Goal: Task Accomplishment & Management: Complete application form

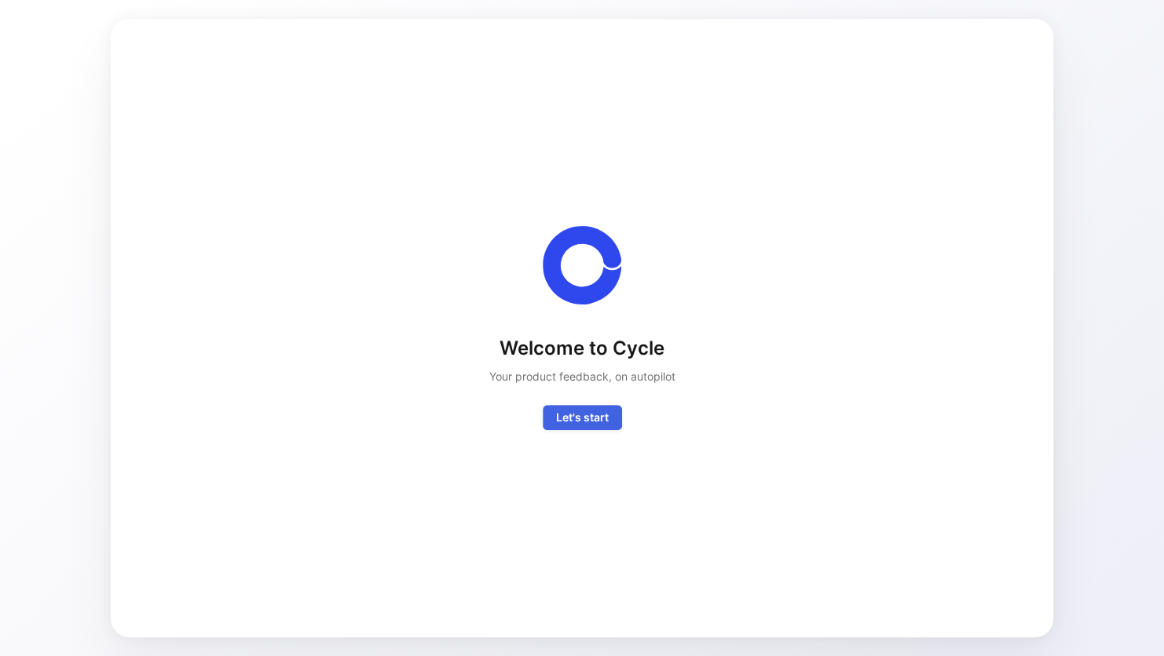
click at [596, 423] on span "Let's start" at bounding box center [582, 417] width 53 height 19
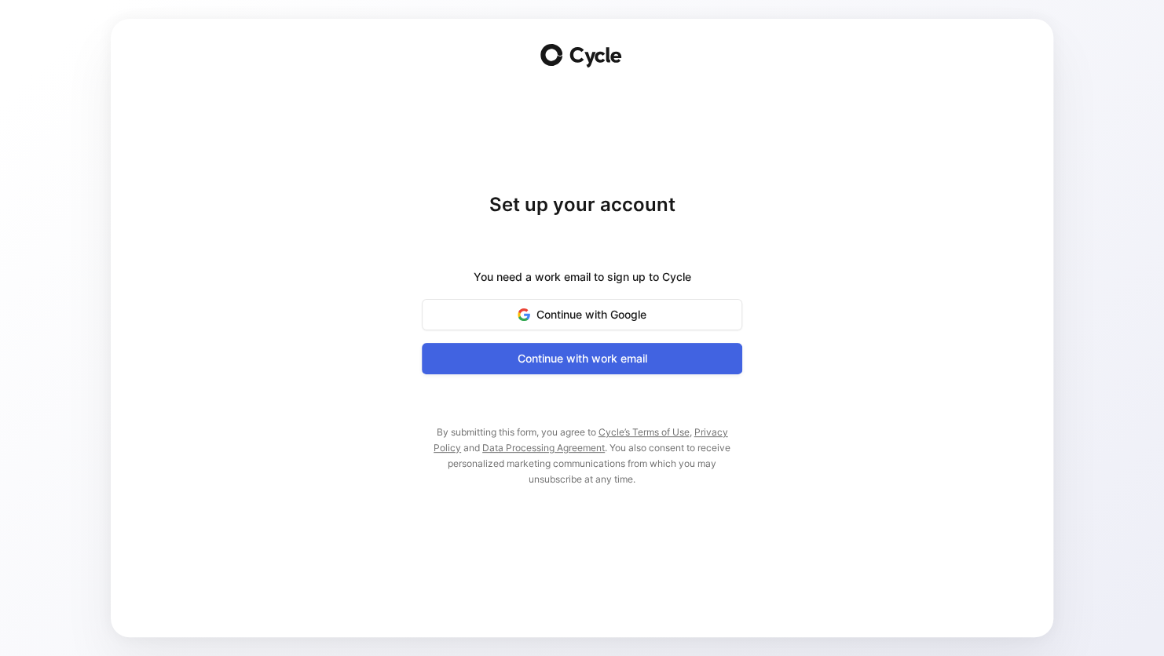
click at [598, 364] on span "Continue with work email" at bounding box center [581, 358] width 281 height 19
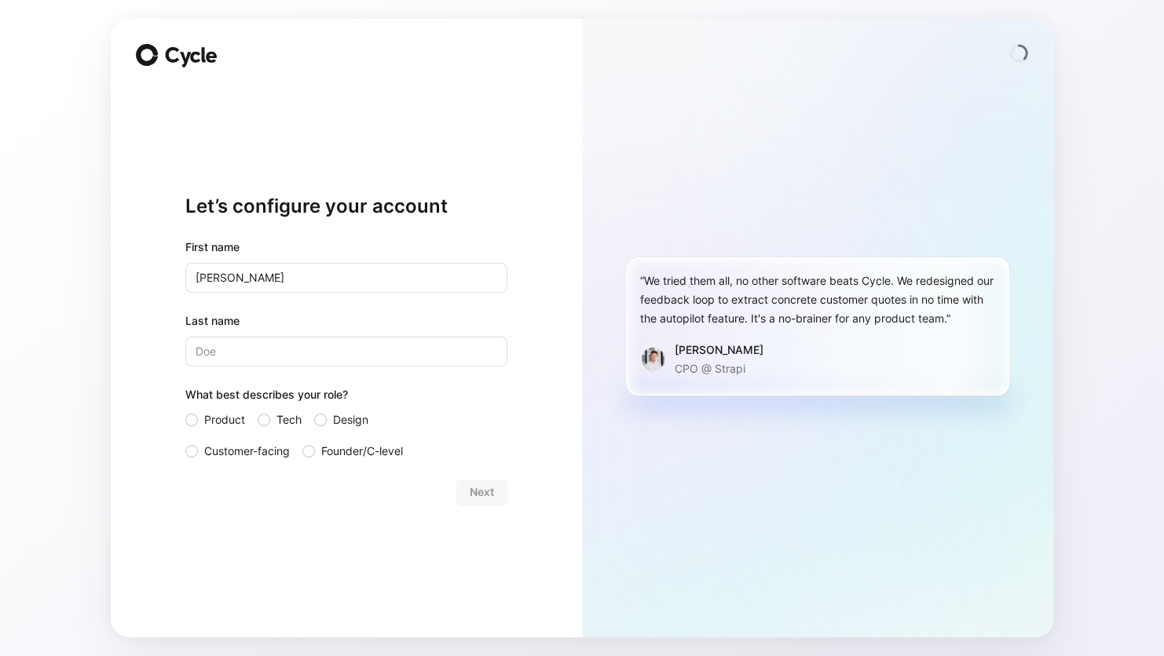
type input "[PERSON_NAME]"
click at [205, 422] on span "Product" at bounding box center [224, 420] width 41 height 19
click at [185, 411] on input "Product" at bounding box center [185, 411] width 0 height 0
click at [463, 490] on button "Next" at bounding box center [481, 492] width 51 height 25
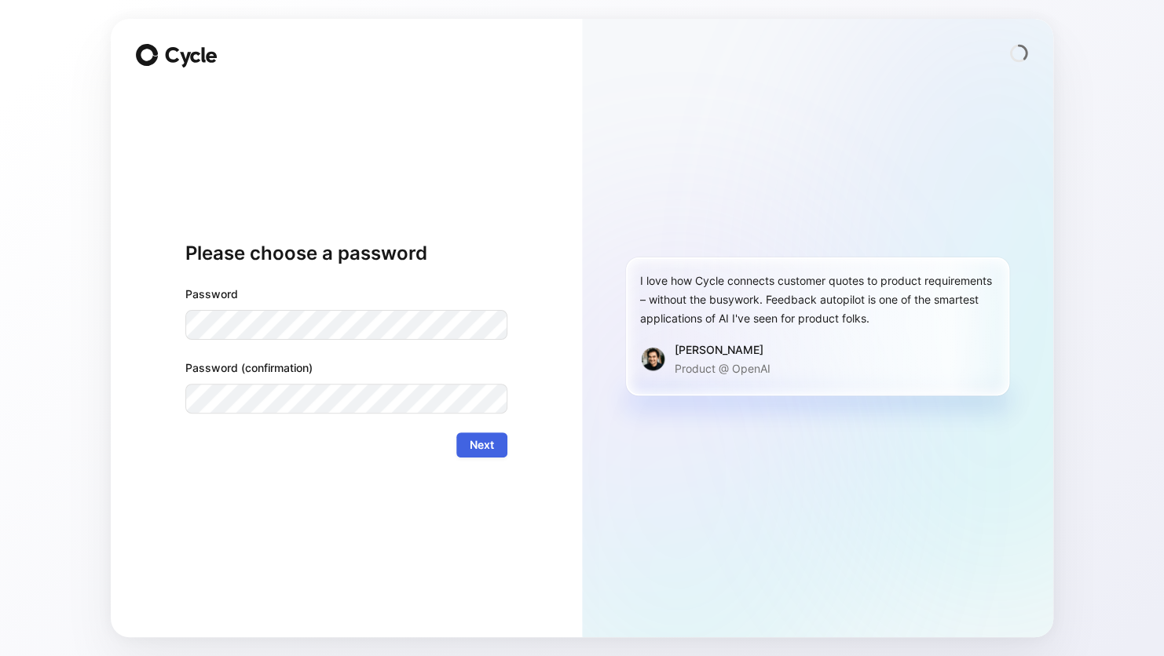
click at [483, 438] on span "Next" at bounding box center [482, 445] width 24 height 19
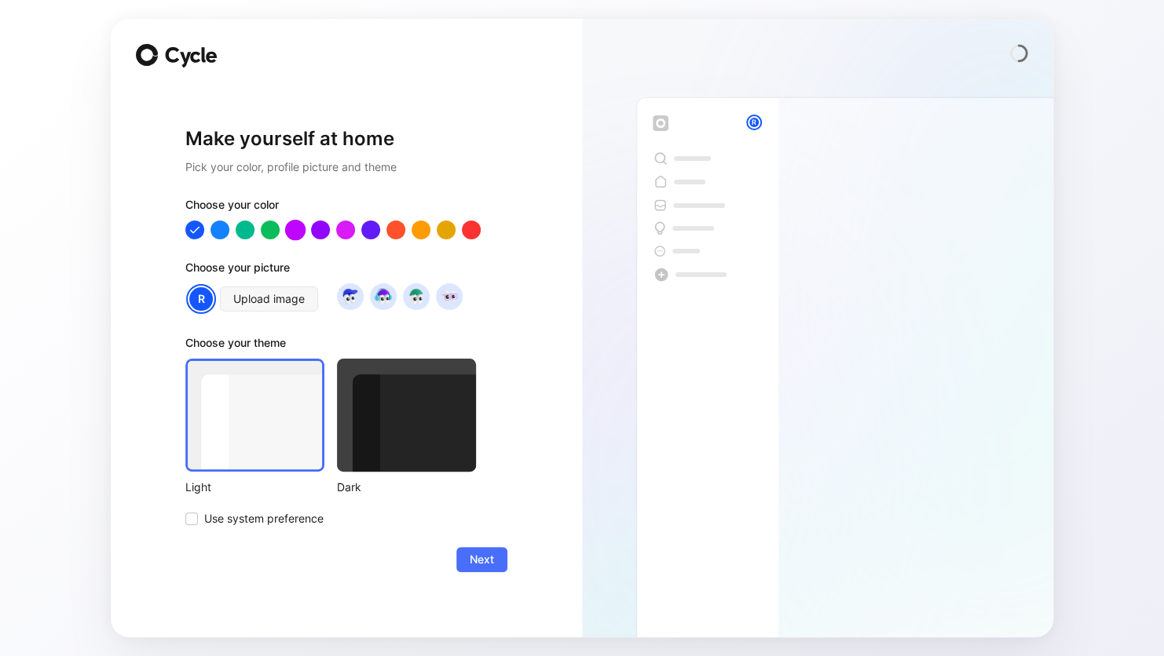
click at [286, 229] on div at bounding box center [295, 230] width 20 height 20
click at [280, 295] on span "Upload image" at bounding box center [268, 299] width 71 height 19
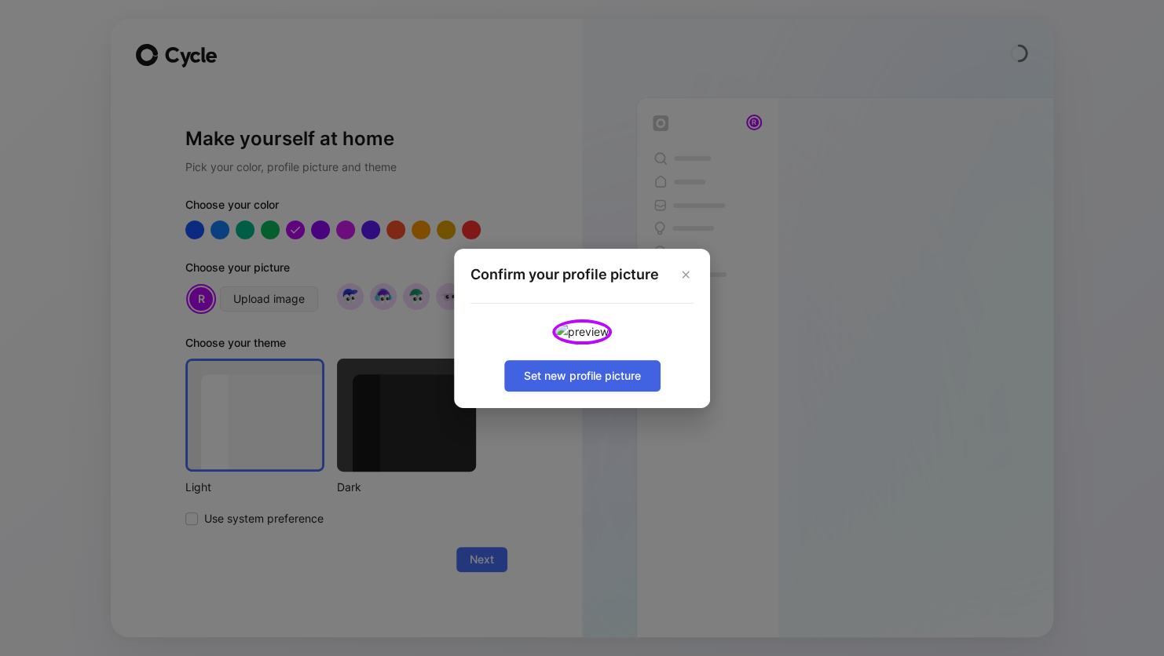
click at [597, 392] on button "Set new profile picture" at bounding box center [582, 375] width 156 height 31
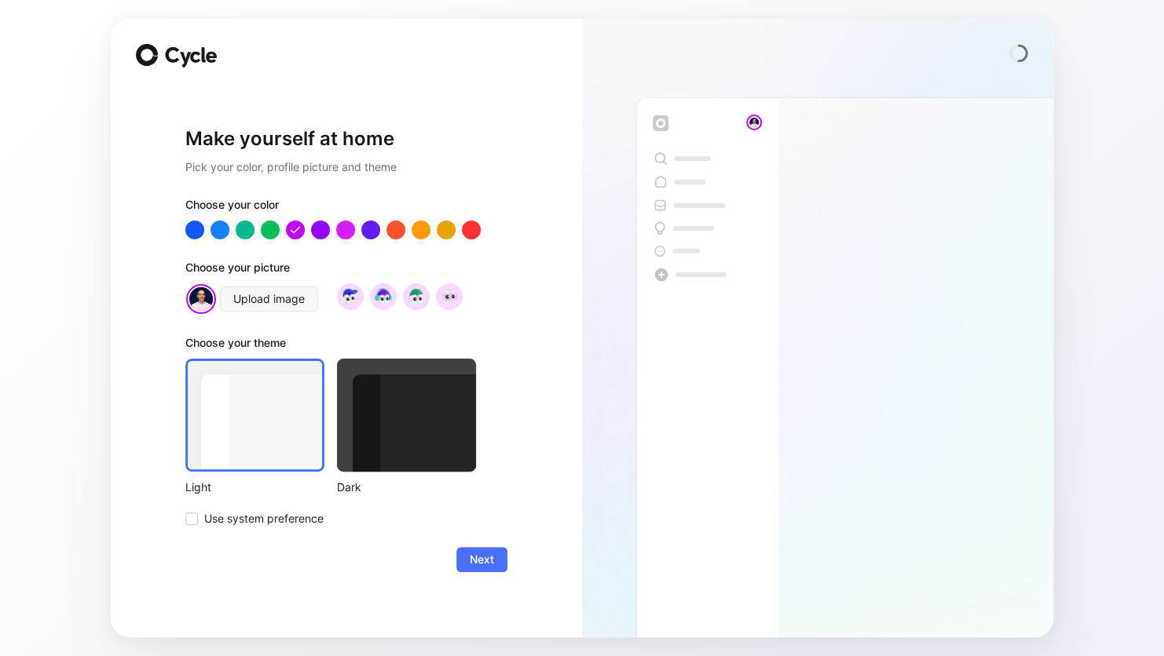
click at [384, 419] on div at bounding box center [406, 415] width 139 height 113
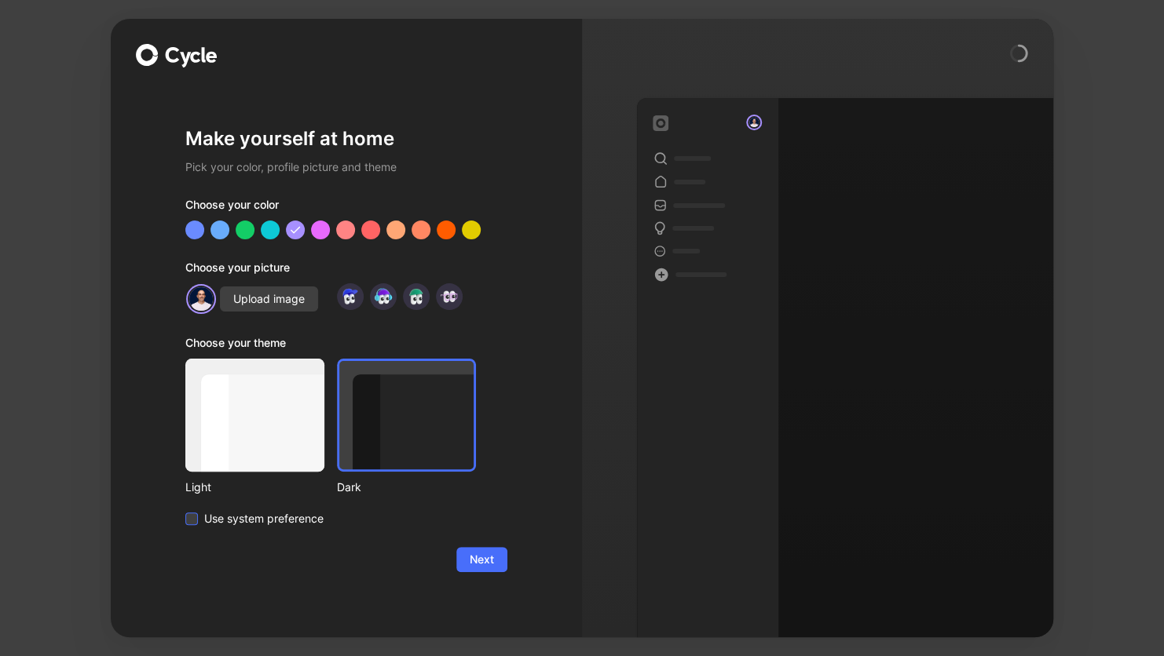
click at [207, 520] on span "Use system preference" at bounding box center [263, 519] width 119 height 19
click at [185, 510] on input "Use system preference" at bounding box center [185, 510] width 0 height 0
click at [482, 557] on span "Next" at bounding box center [482, 559] width 24 height 19
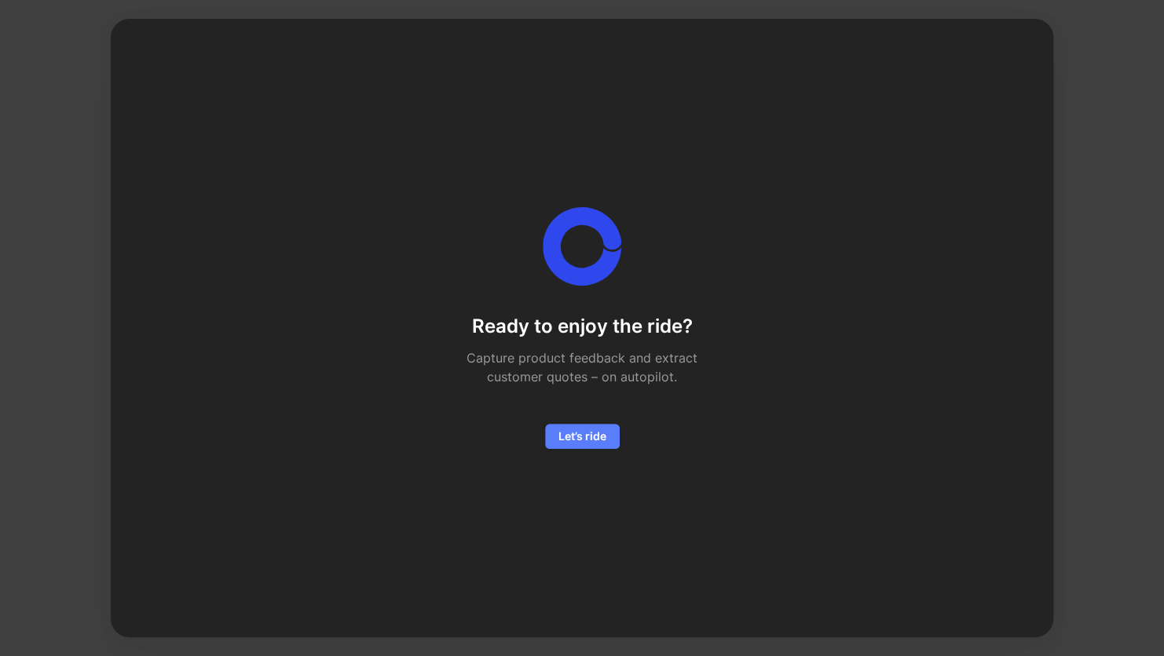
click at [594, 426] on button "Let’s ride" at bounding box center [582, 436] width 75 height 25
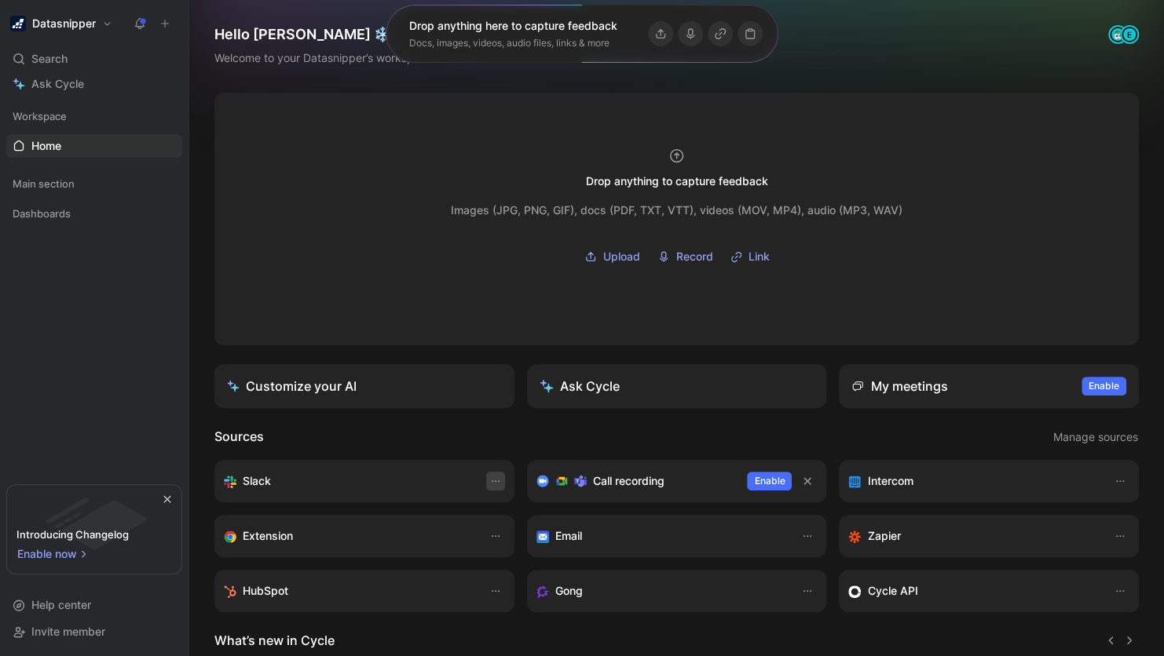
click at [490, 475] on icon "button" at bounding box center [495, 481] width 13 height 13
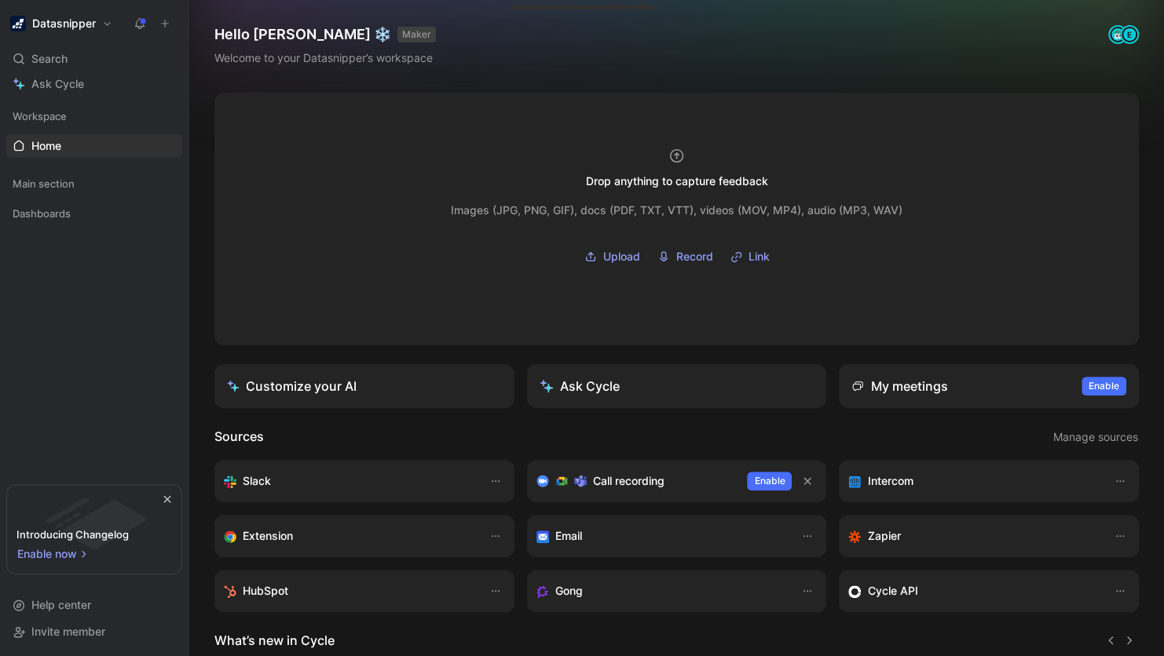
click at [327, 476] on div "Slack" at bounding box center [349, 481] width 250 height 19
click at [63, 177] on span "Main section" at bounding box center [44, 184] width 62 height 16
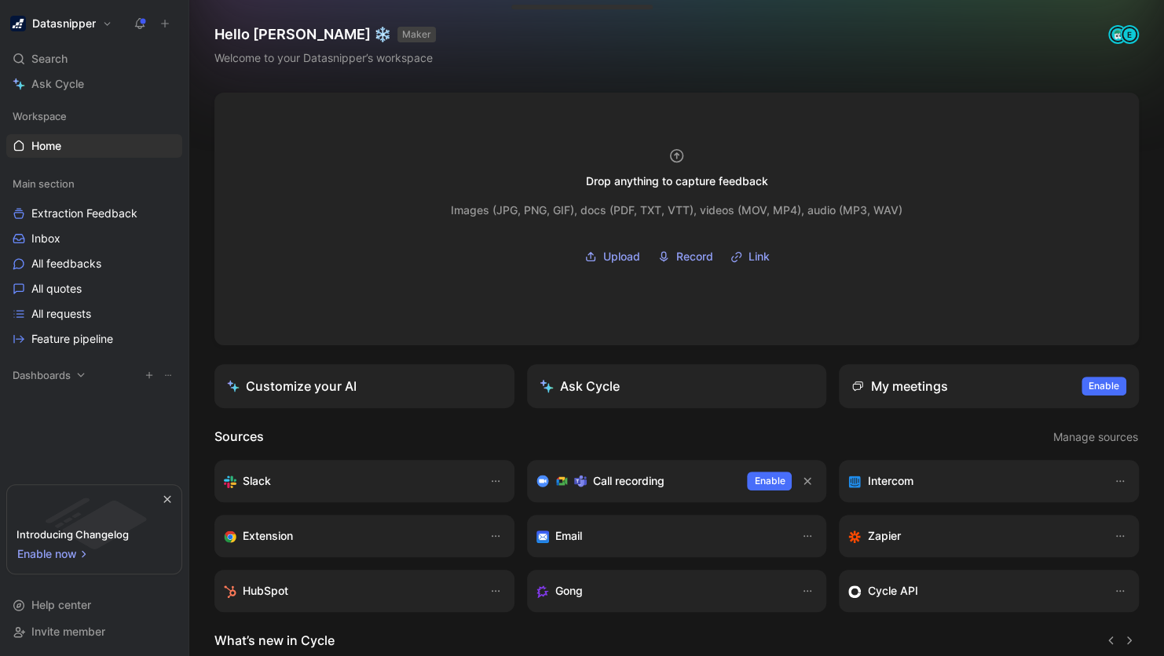
click at [78, 373] on icon at bounding box center [80, 375] width 11 height 11
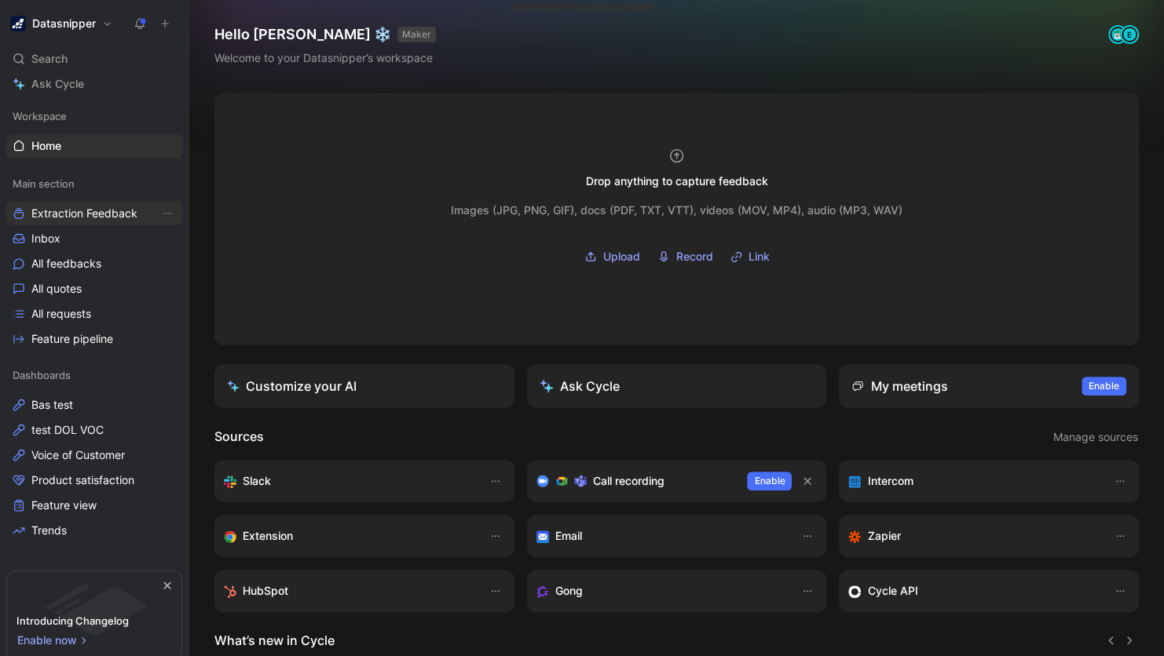
click at [89, 220] on span "Extraction Feedback" at bounding box center [84, 214] width 106 height 16
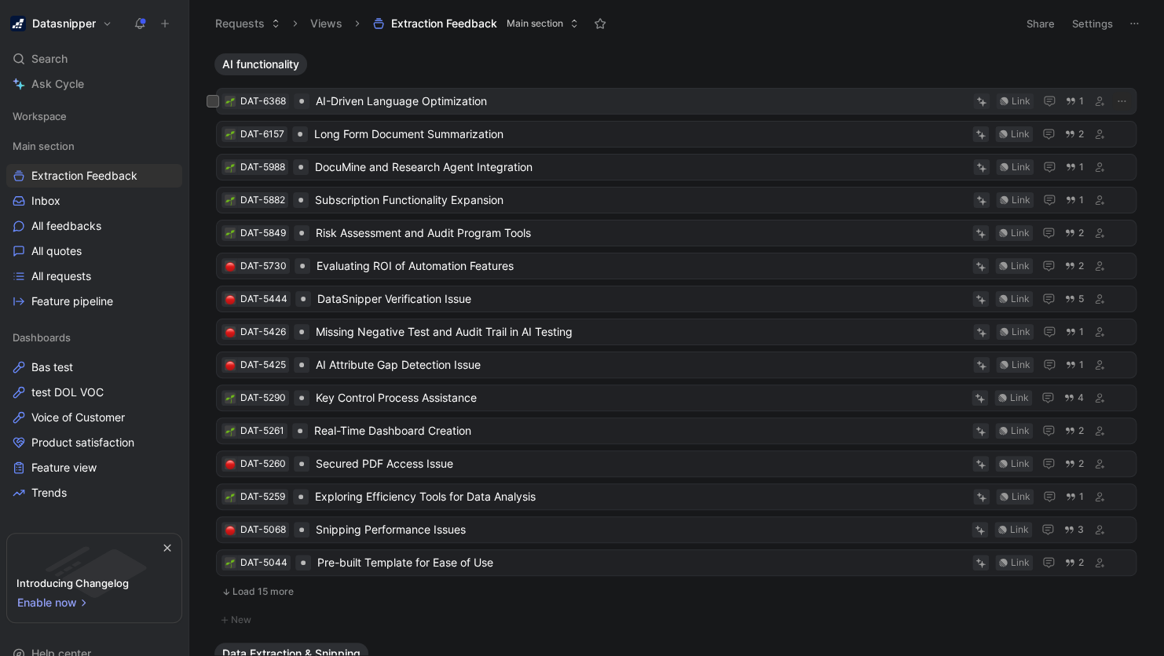
click at [393, 93] on span "AI-Driven Language Optimization" at bounding box center [641, 101] width 651 height 19
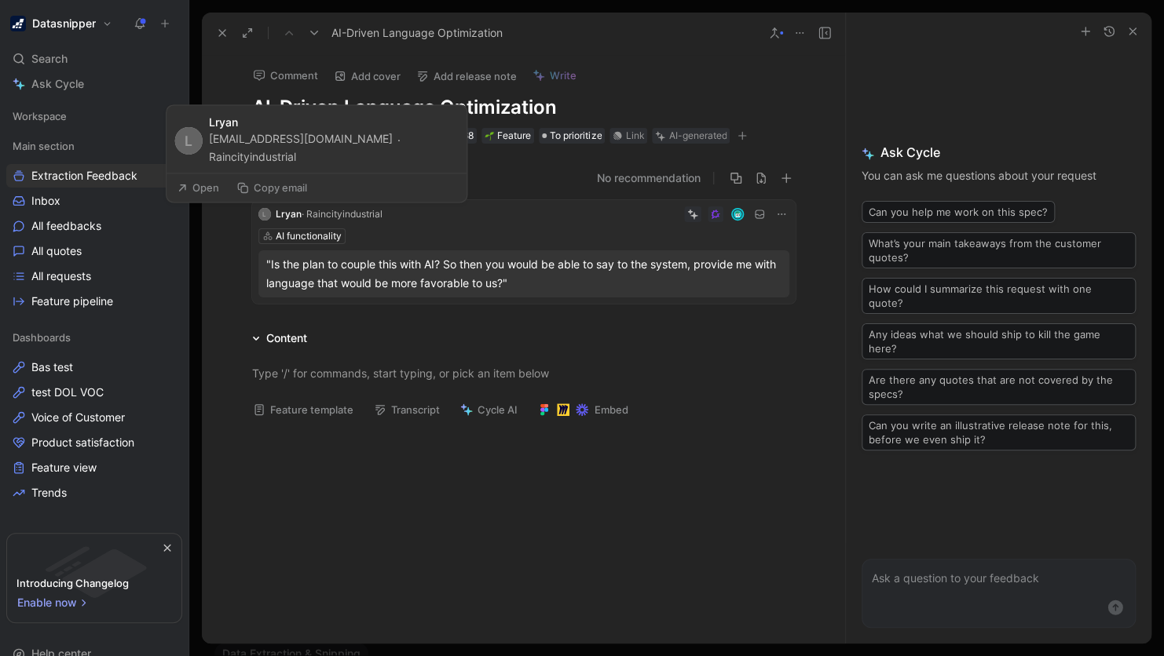
click at [346, 221] on div "Lryan · Raincityindustrial" at bounding box center [329, 215] width 107 height 16
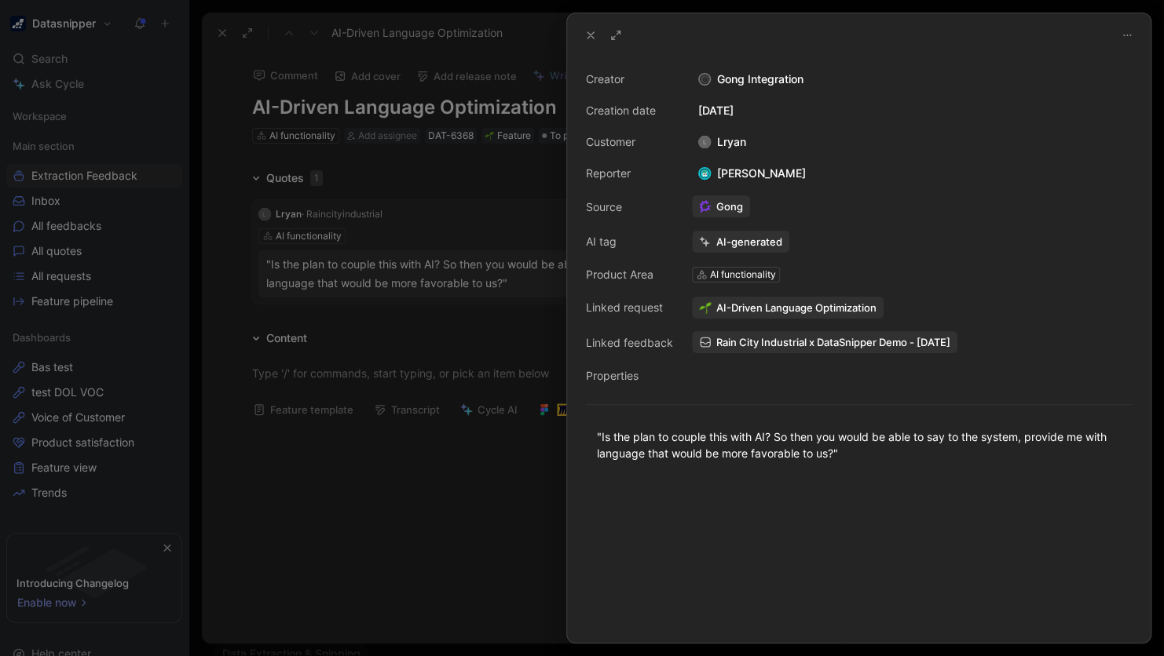
click at [481, 477] on div at bounding box center [582, 328] width 1164 height 656
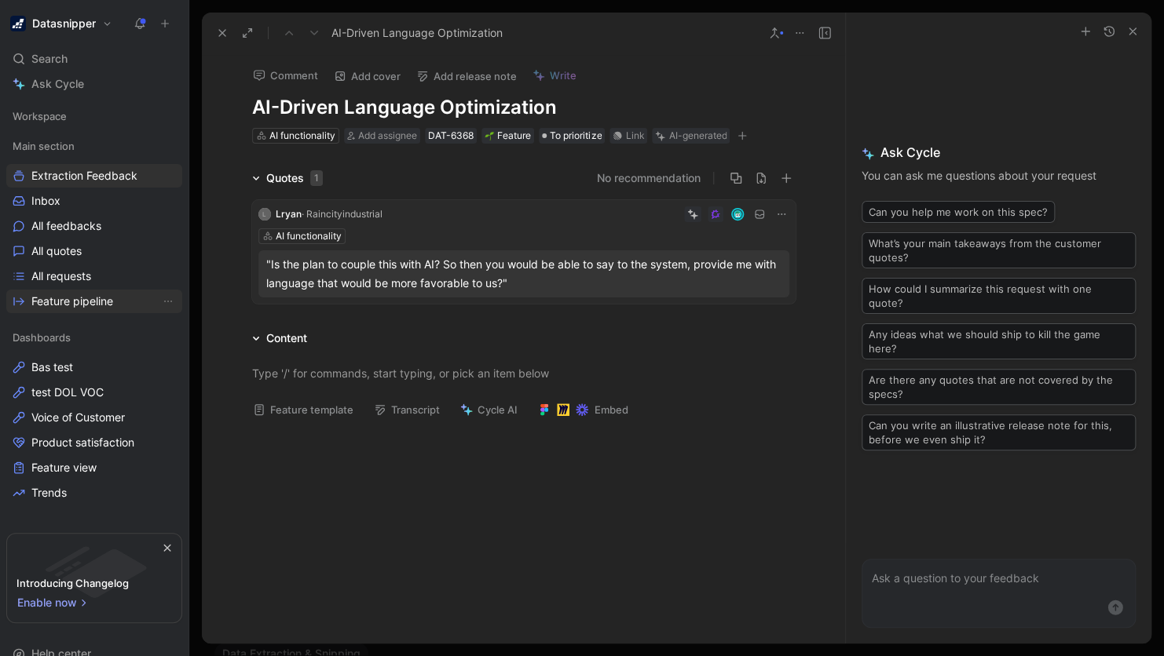
click at [89, 311] on link "Feature pipeline" at bounding box center [94, 302] width 176 height 24
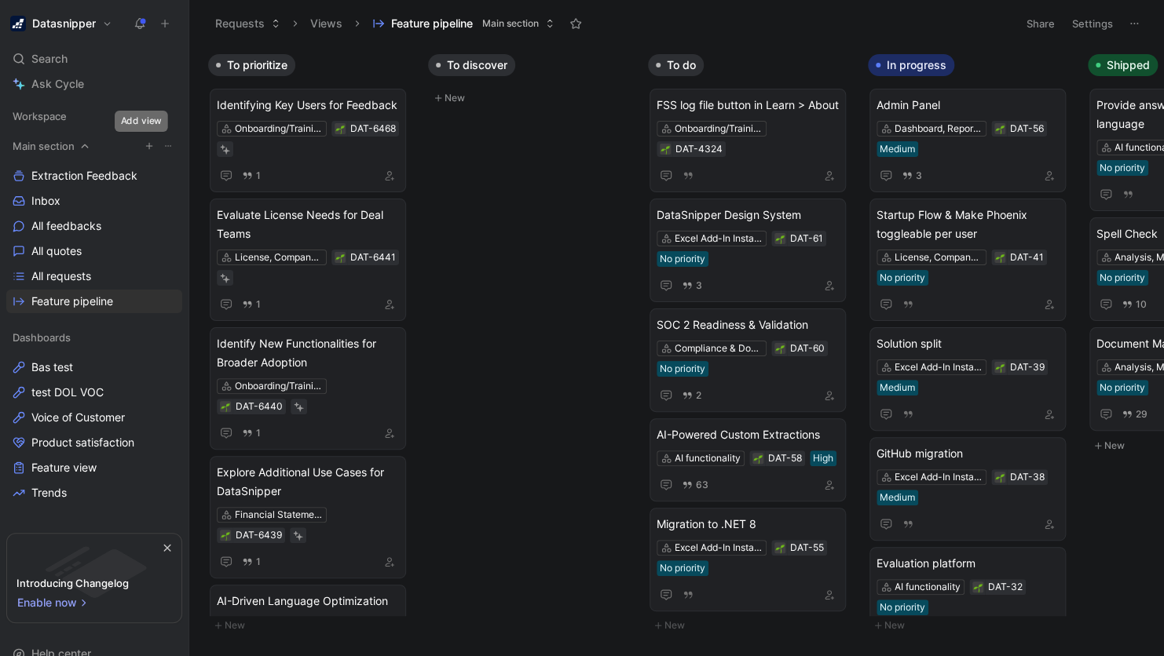
click at [144, 144] on icon "button" at bounding box center [148, 145] width 9 height 9
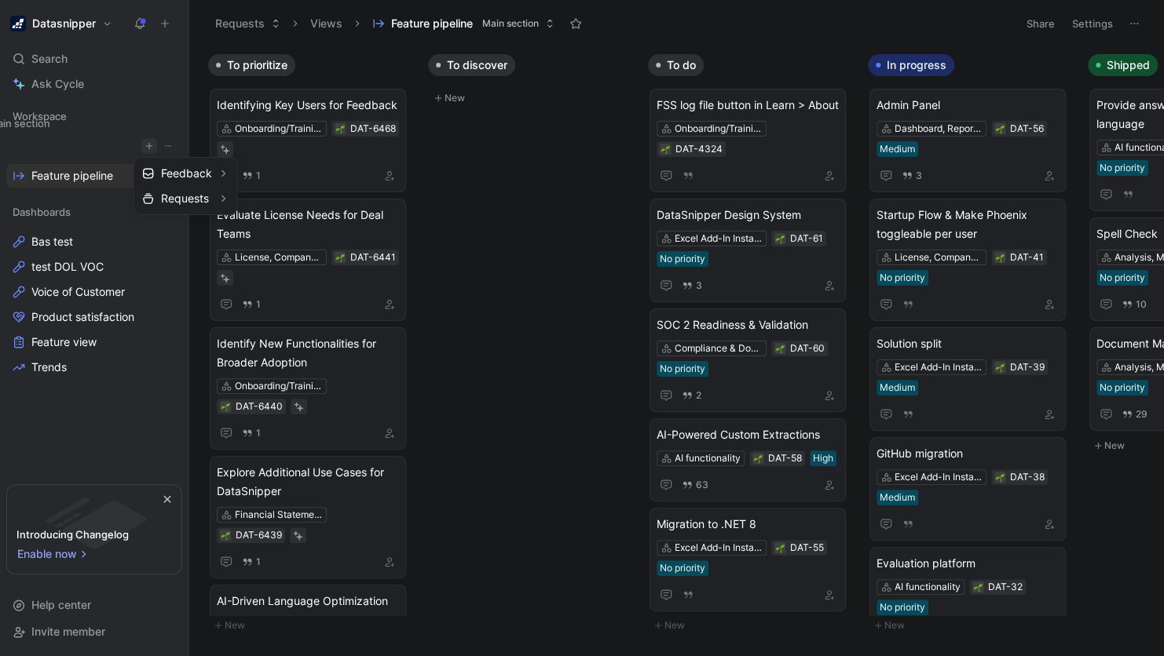
drag, startPoint x: 71, startPoint y: 136, endPoint x: 46, endPoint y: 113, distance: 33.3
click at [46, 113] on div at bounding box center [582, 328] width 1164 height 656
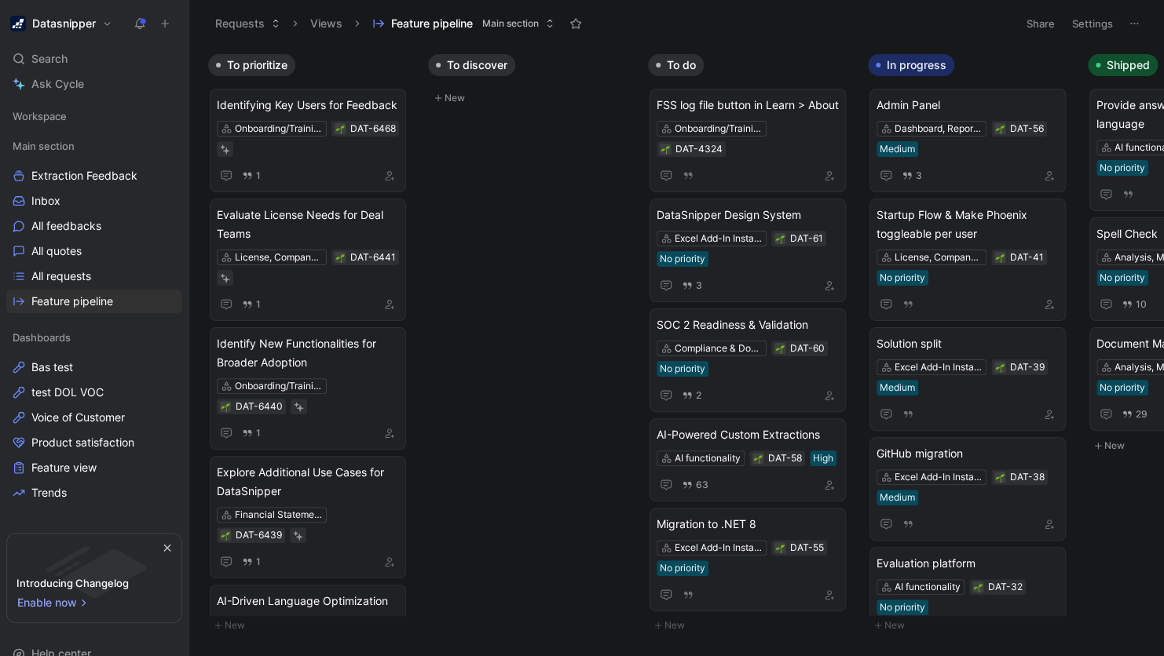
click at [46, 113] on span "Workspace" at bounding box center [40, 116] width 54 height 16
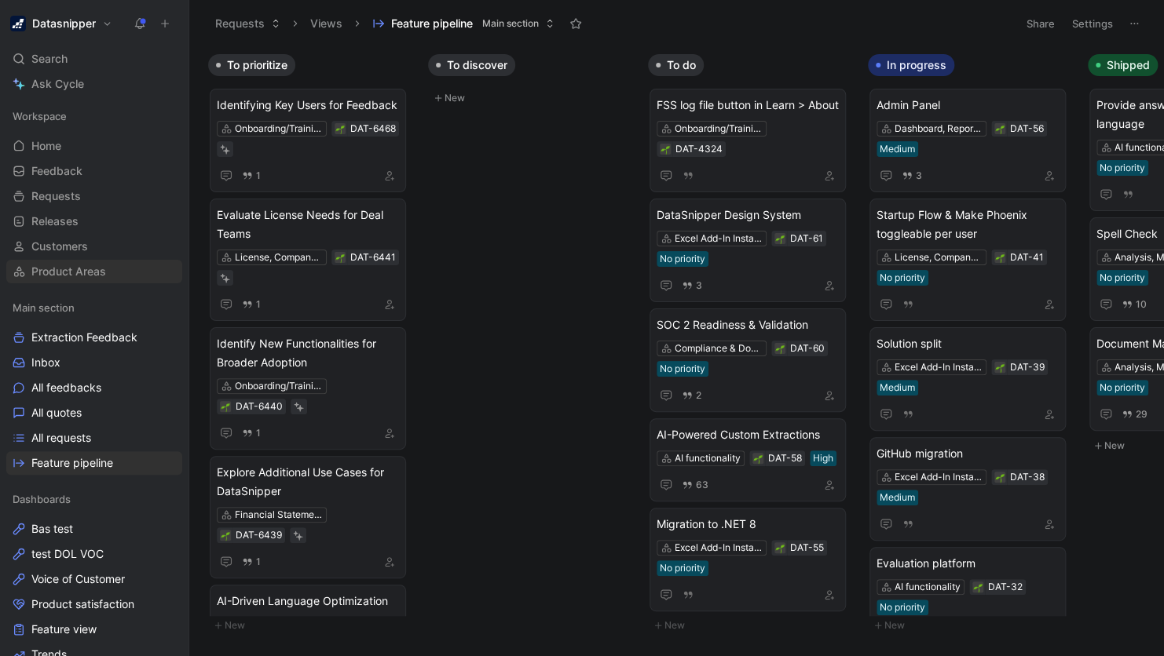
click at [85, 264] on span "Product Areas" at bounding box center [68, 272] width 75 height 16
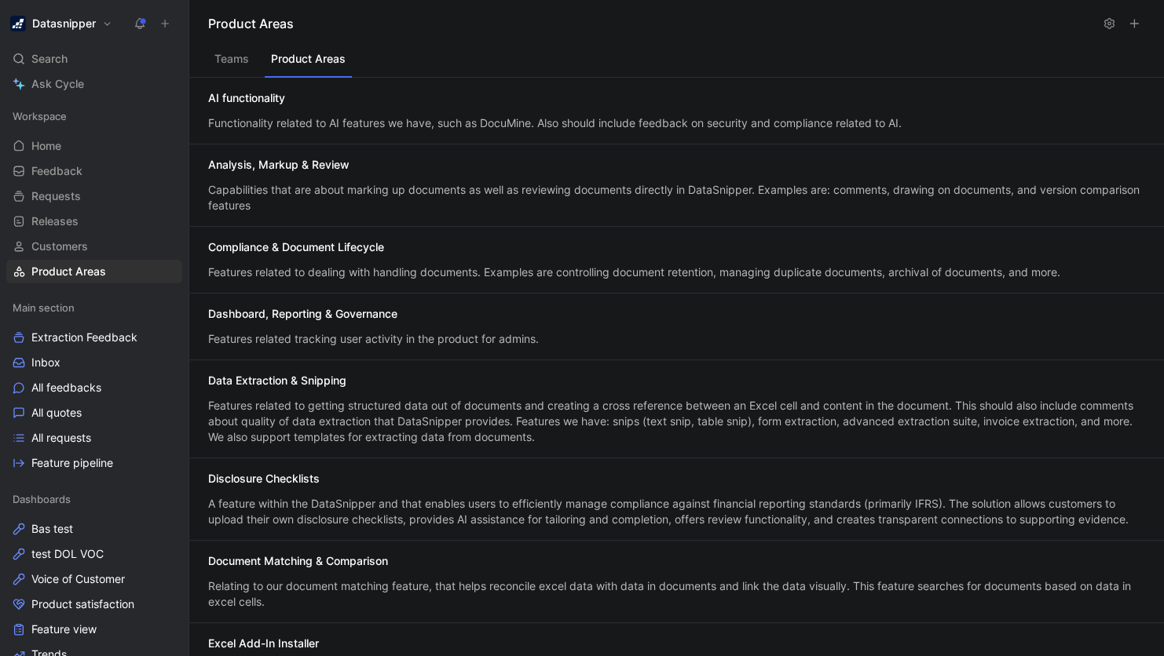
click at [296, 66] on button "Product Areas" at bounding box center [308, 63] width 87 height 30
click at [372, 373] on div "Data Extraction & Snipping" at bounding box center [676, 382] width 937 height 19
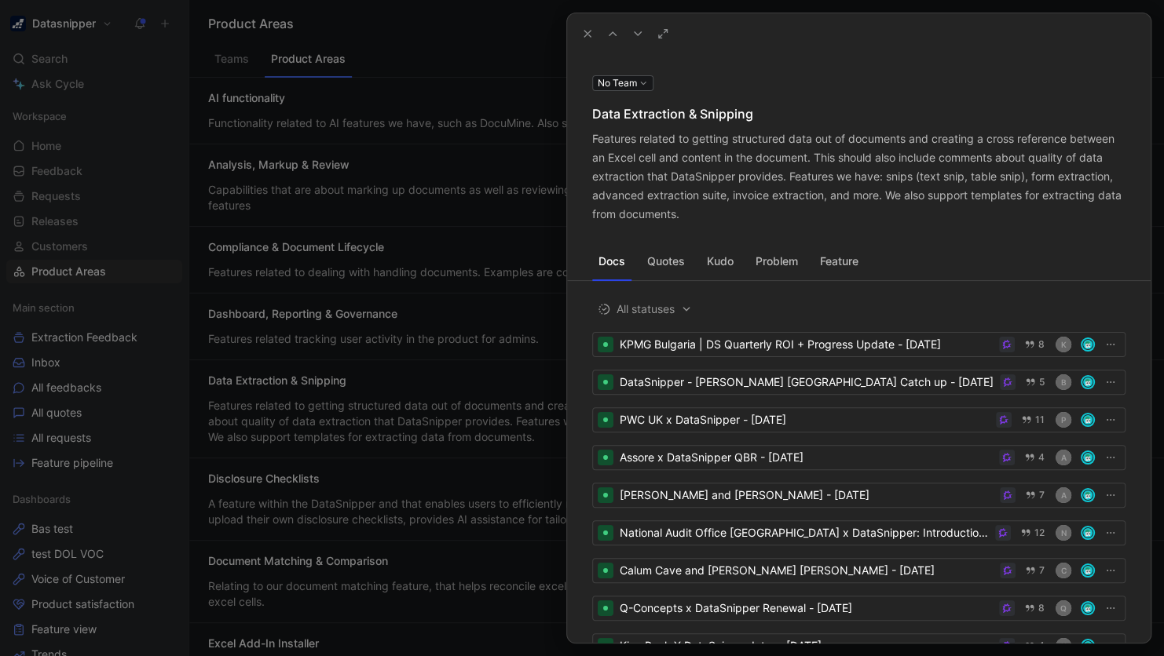
click at [636, 77] on button "No Team" at bounding box center [622, 83] width 61 height 16
type input "DEX"
click at [738, 111] on icon "Clear input" at bounding box center [738, 109] width 11 height 11
click at [760, 107] on div at bounding box center [582, 328] width 1164 height 656
click at [789, 261] on button "Problem" at bounding box center [776, 261] width 55 height 25
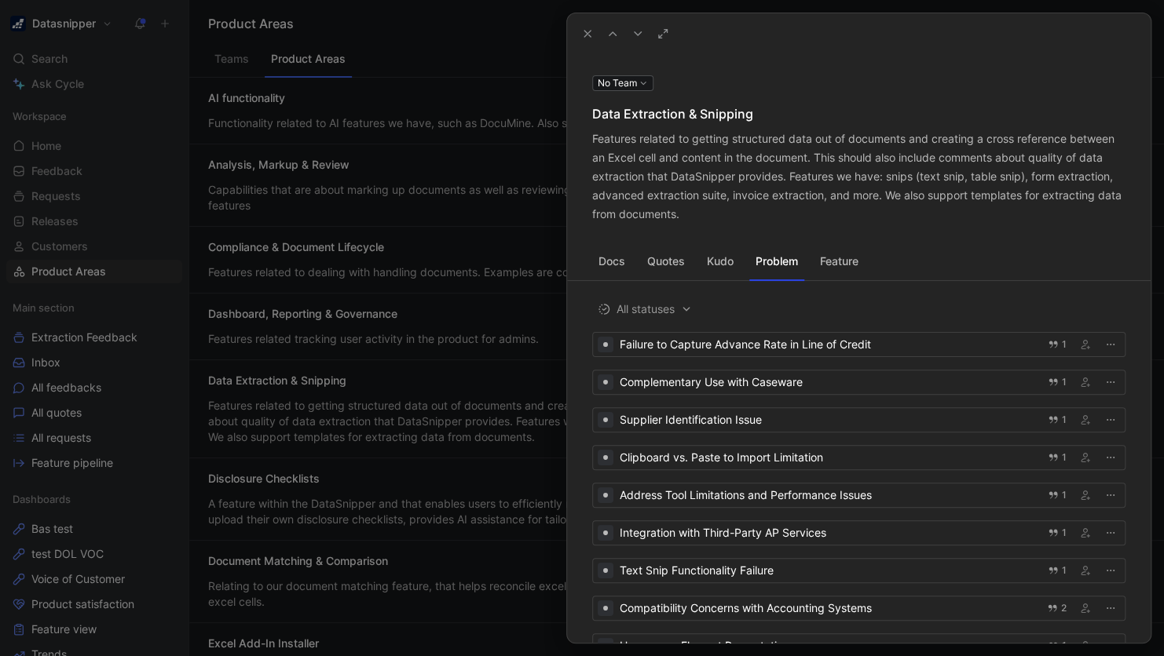
click at [839, 261] on button "Feature" at bounding box center [839, 261] width 51 height 25
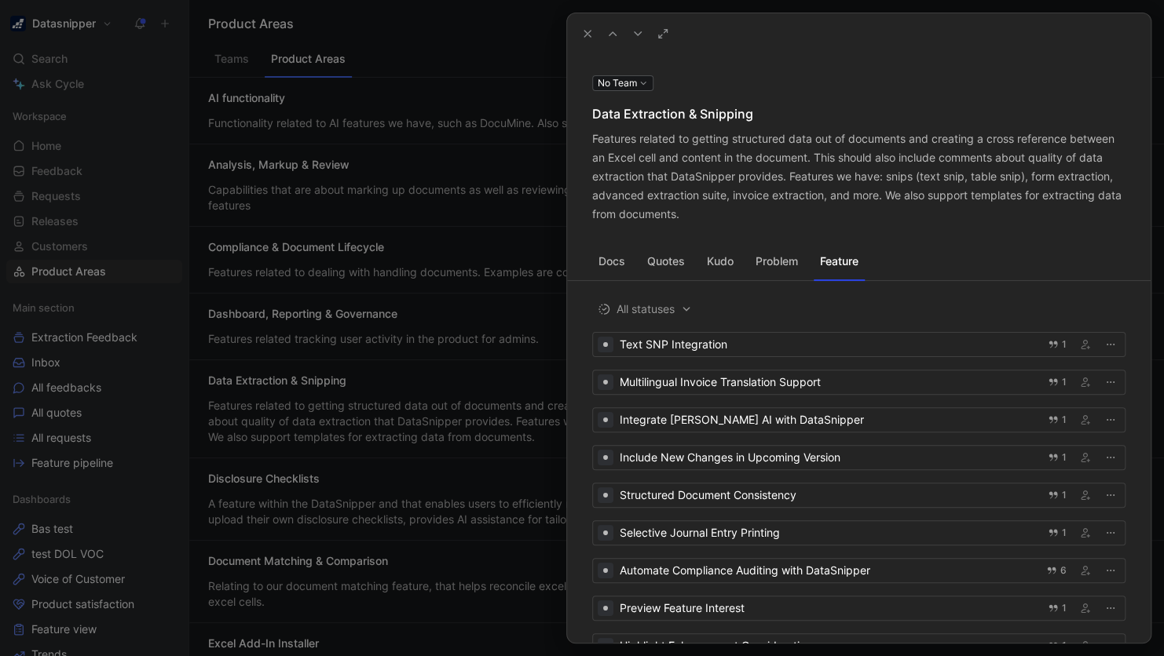
click at [625, 255] on button "Docs" at bounding box center [611, 261] width 39 height 25
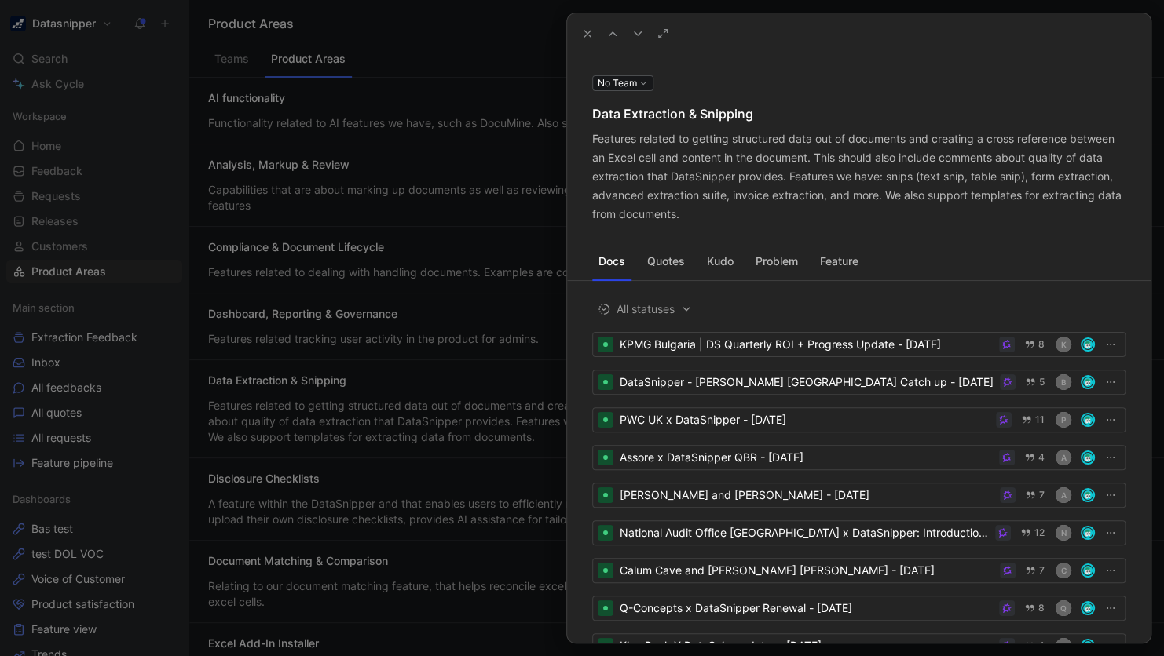
click at [90, 240] on div at bounding box center [582, 328] width 1164 height 656
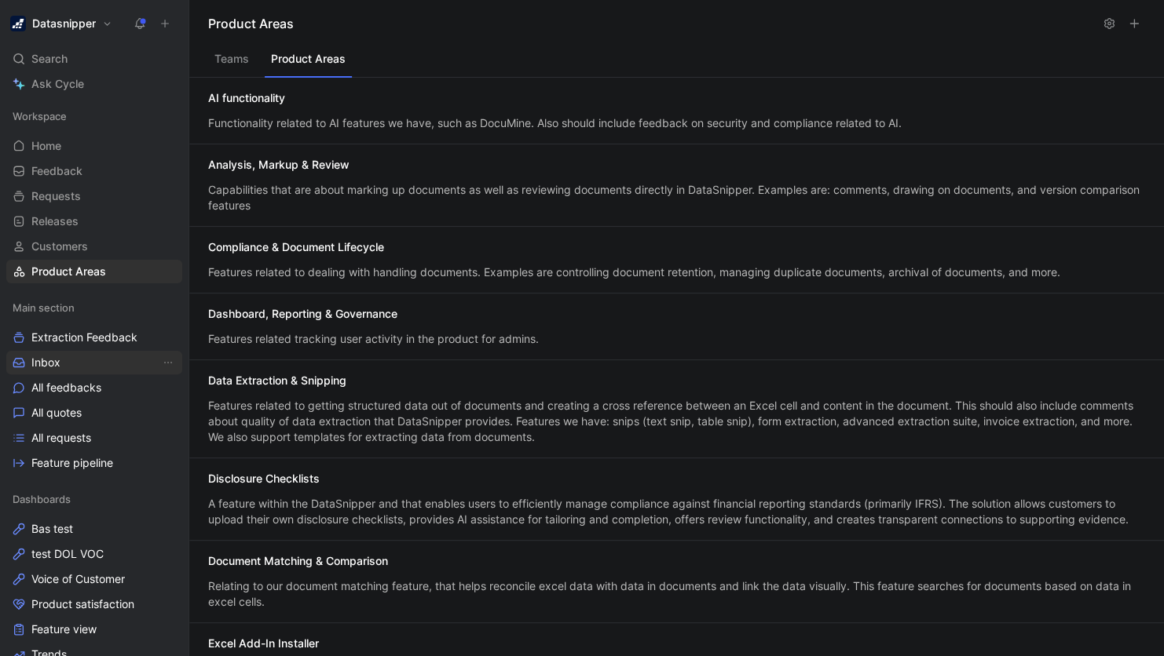
click at [66, 357] on link "Inbox" at bounding box center [94, 363] width 176 height 24
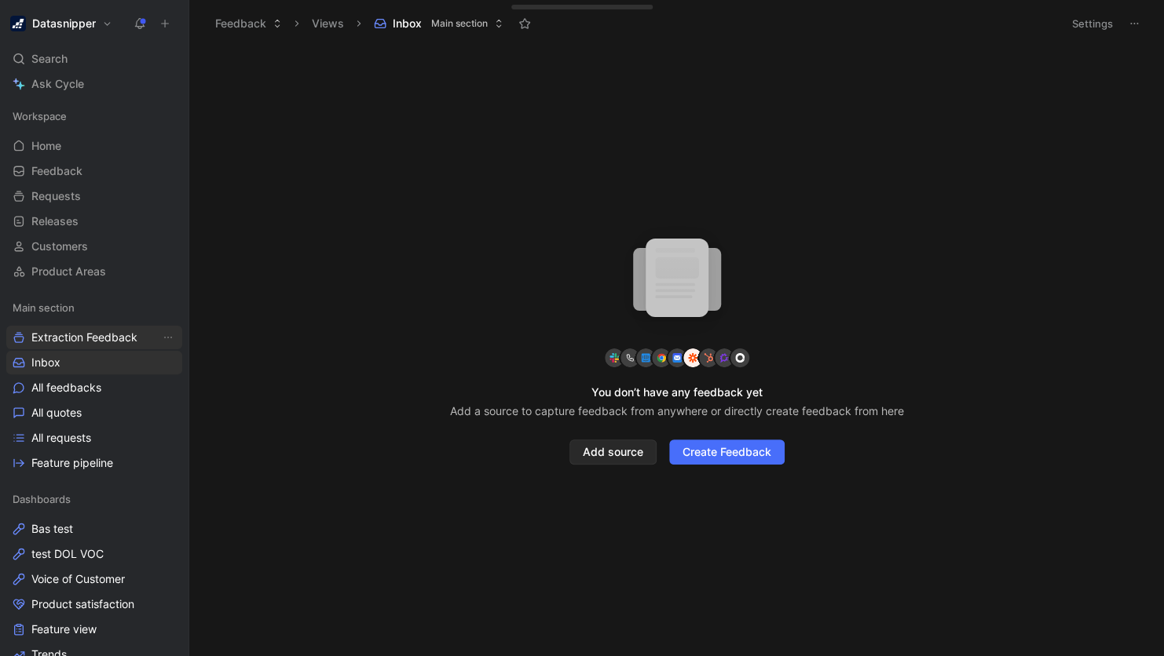
click at [69, 333] on span "Extraction Feedback" at bounding box center [84, 338] width 106 height 16
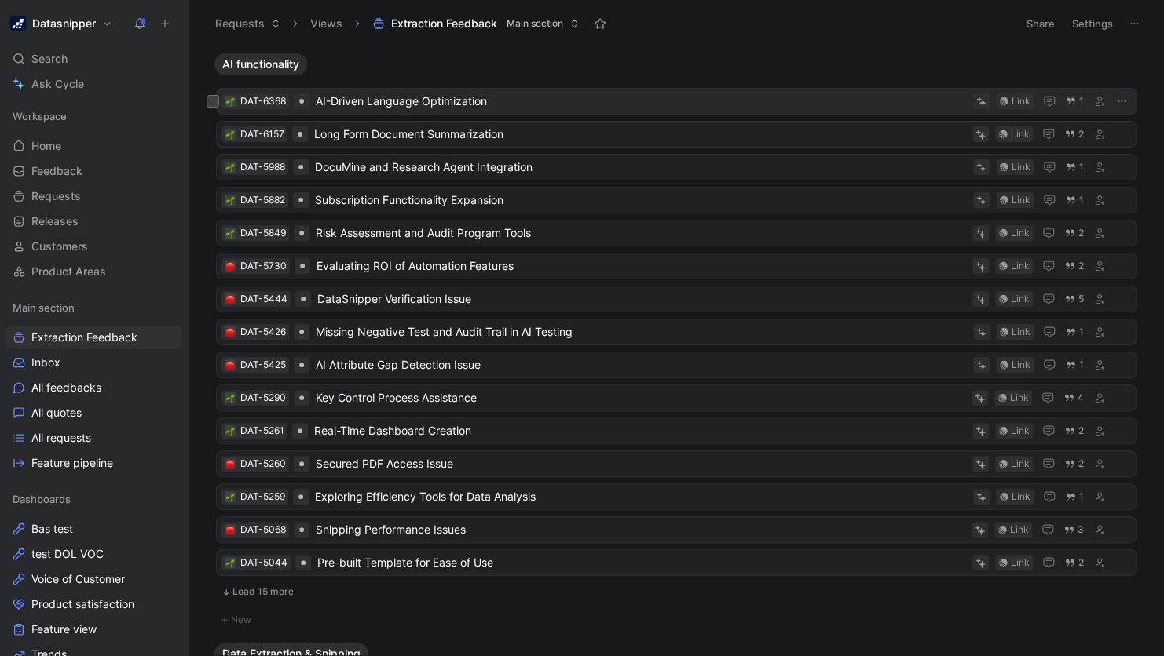
click at [412, 93] on span "AI-Driven Language Optimization" at bounding box center [641, 101] width 651 height 19
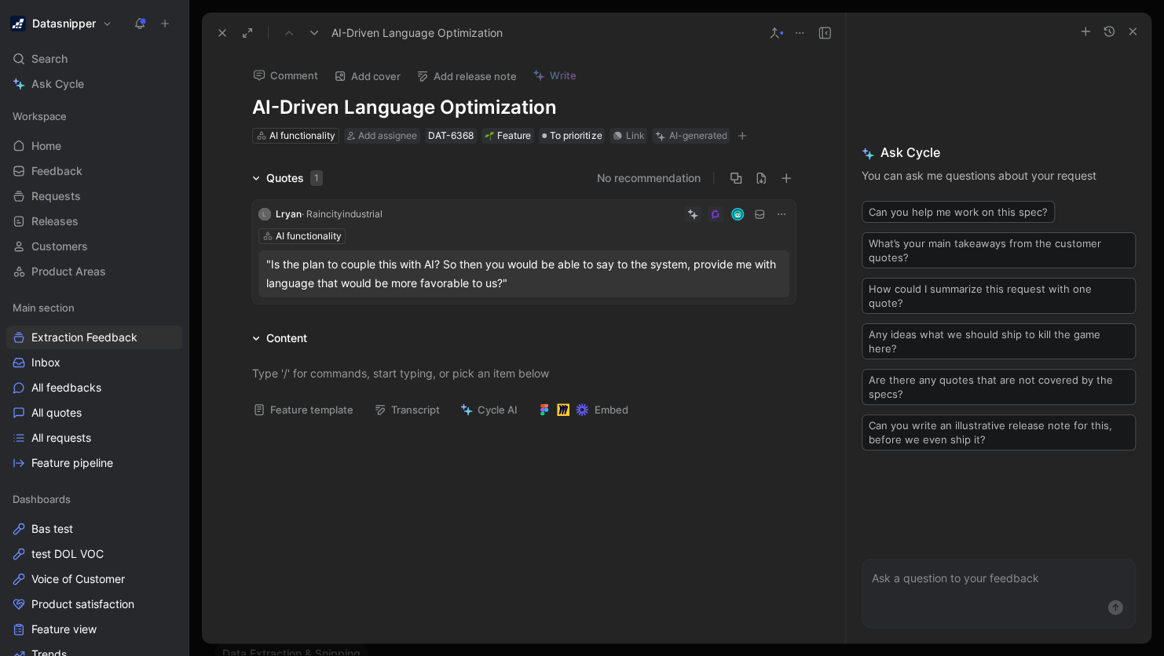
click at [252, 342] on div "Content" at bounding box center [280, 338] width 68 height 19
click at [898, 256] on button "What’s your main takeaways from the customer quotes?" at bounding box center [998, 250] width 274 height 36
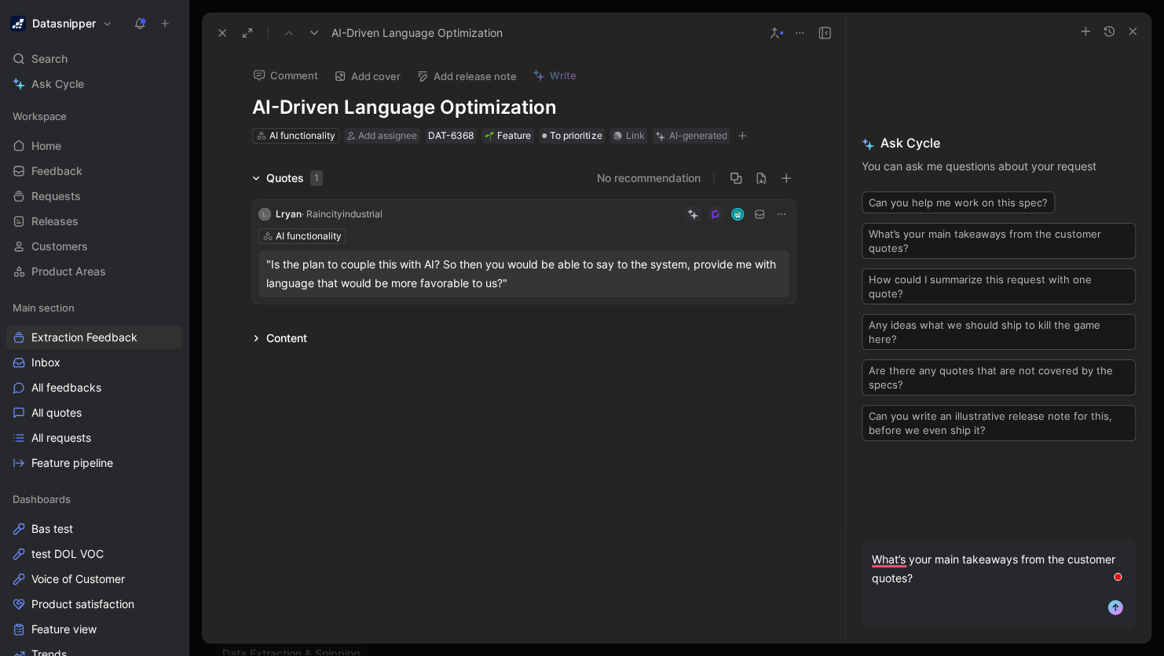
click at [1108, 609] on use "submit" at bounding box center [1115, 608] width 15 height 15
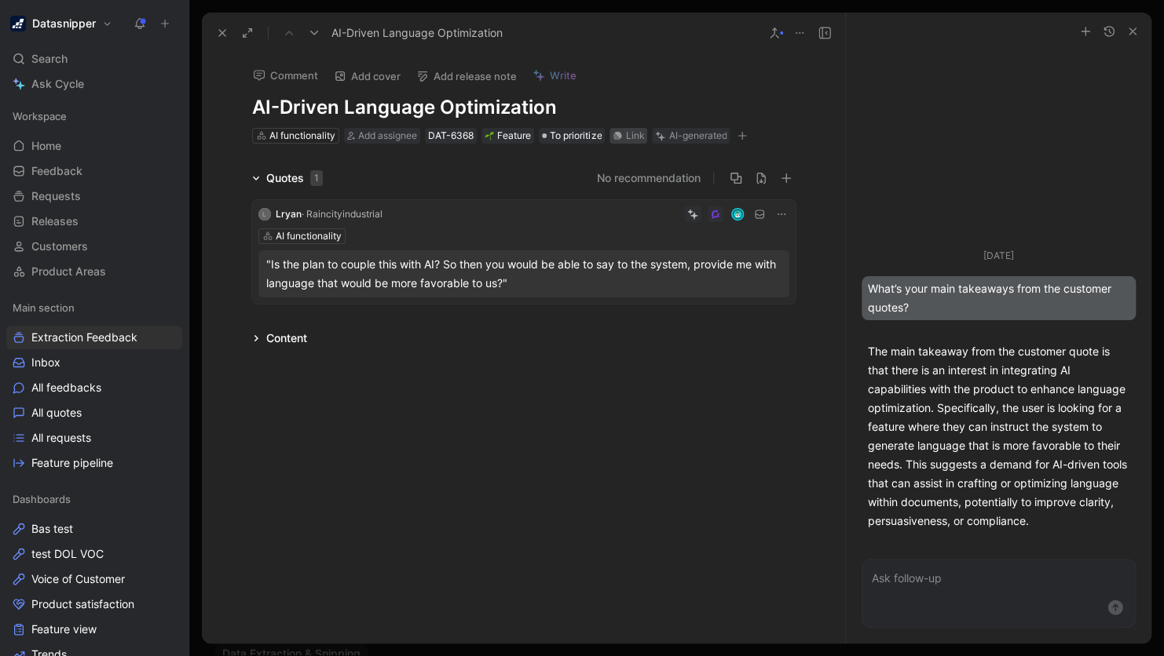
click at [628, 131] on div "Link" at bounding box center [634, 136] width 19 height 16
click at [492, 133] on img at bounding box center [489, 135] width 9 height 9
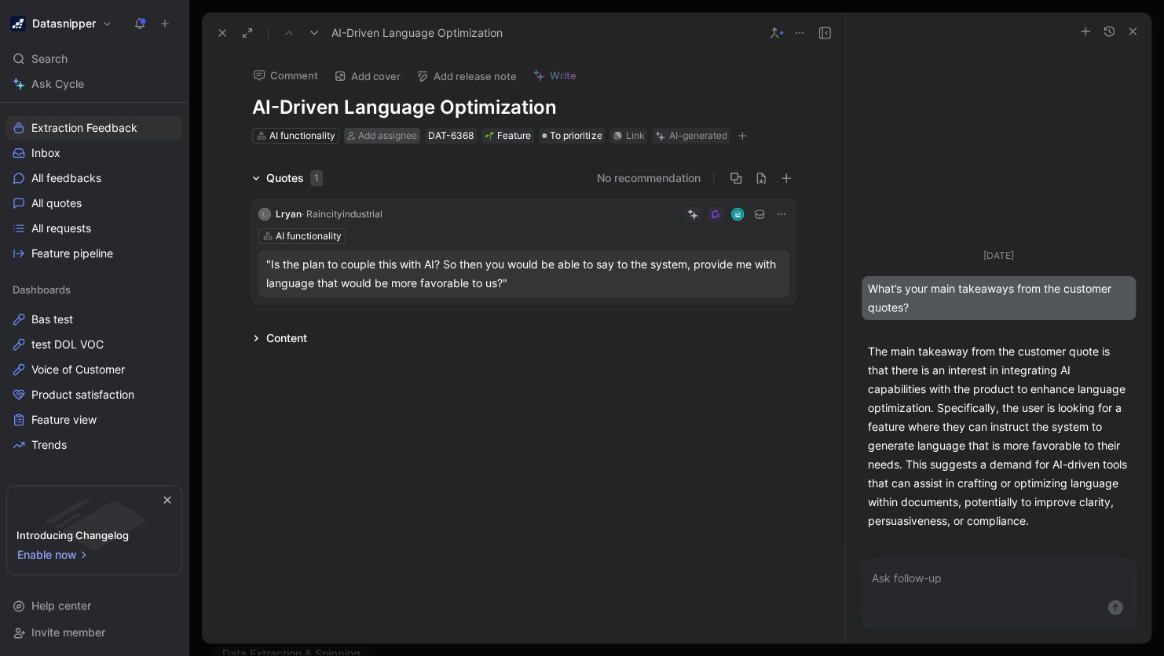
click at [400, 135] on span "Add assignee" at bounding box center [387, 136] width 59 height 12
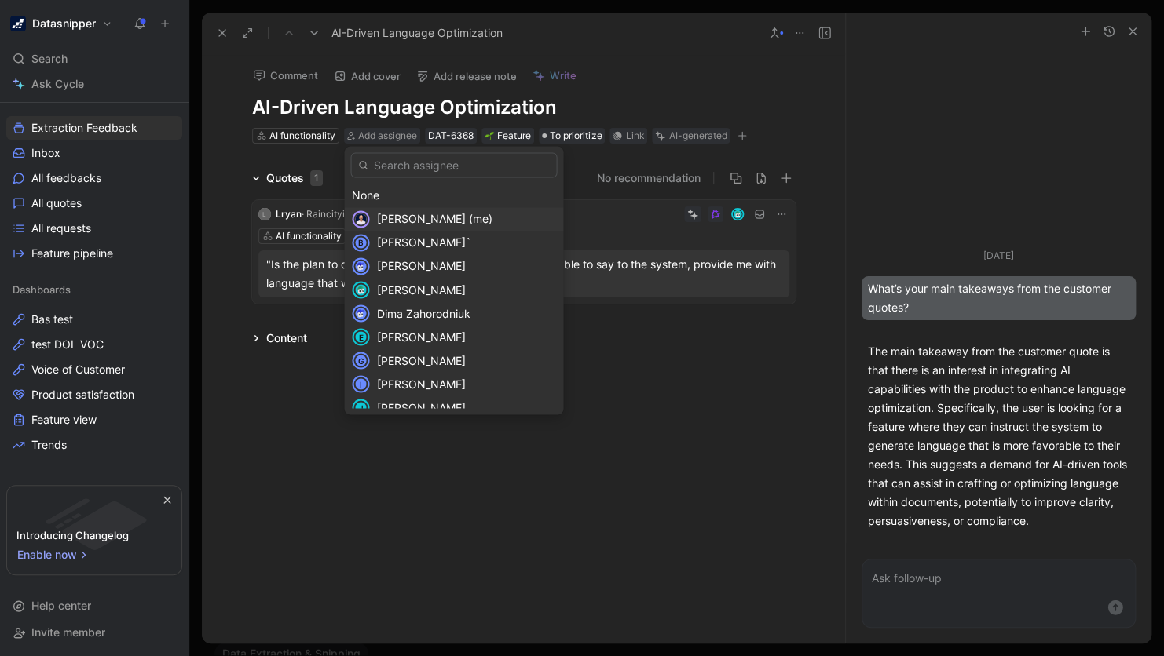
click at [430, 218] on span "[PERSON_NAME] (me)" at bounding box center [433, 218] width 115 height 13
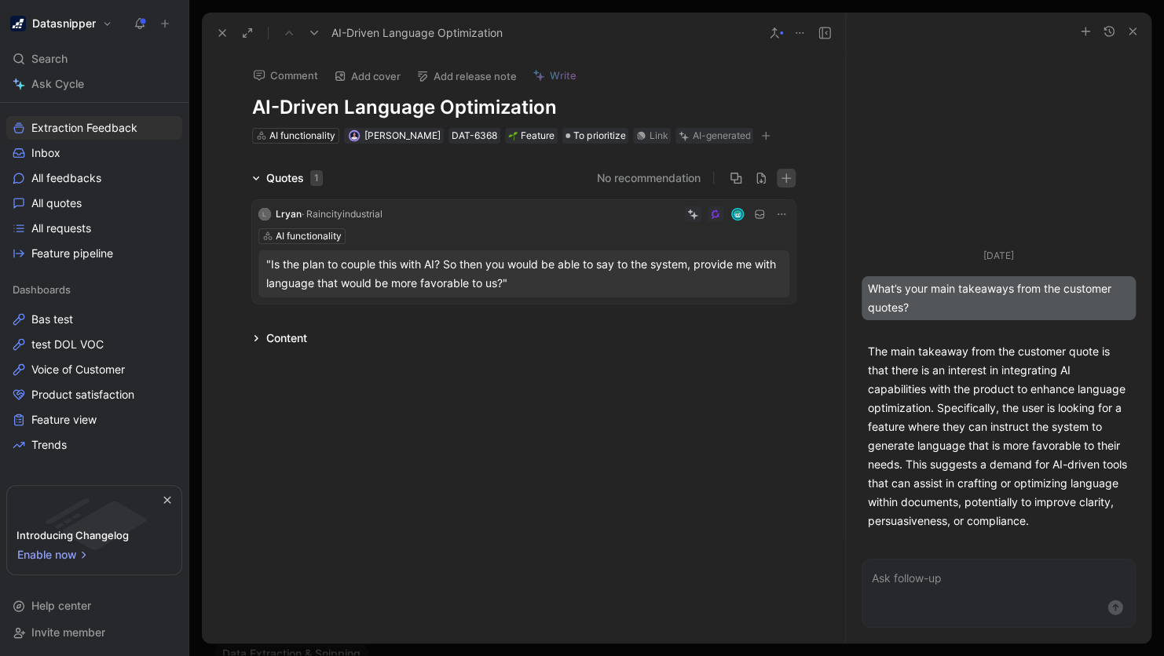
click at [792, 179] on button "button" at bounding box center [786, 178] width 19 height 19
click at [752, 135] on div "AI functionality [PERSON_NAME] DAT-6368 Feature To prioritize Link AI-generated" at bounding box center [524, 135] width 547 height 19
click at [761, 134] on icon "button" at bounding box center [765, 135] width 9 height 9
click at [373, 75] on button "Add cover" at bounding box center [367, 76] width 81 height 22
click at [457, 113] on h1 "AI-Driven Language Optimization" at bounding box center [523, 107] width 543 height 25
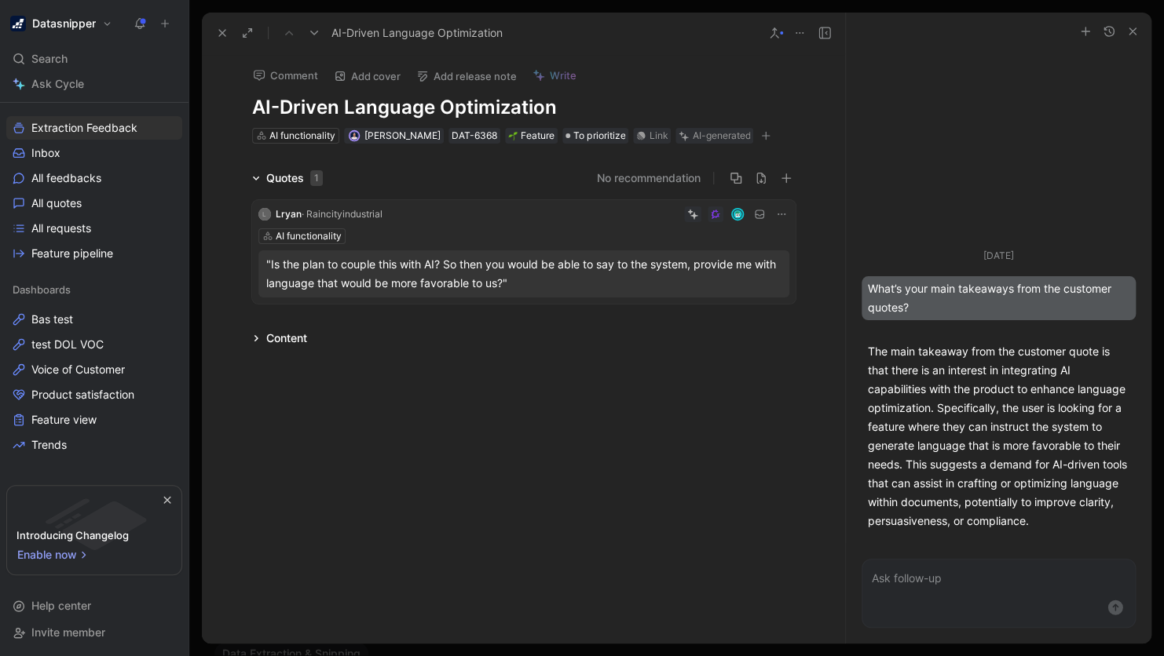
click at [457, 113] on h1 "AI-Driven Language Optimization" at bounding box center [523, 107] width 543 height 25
